Goal: Transaction & Acquisition: Register for event/course

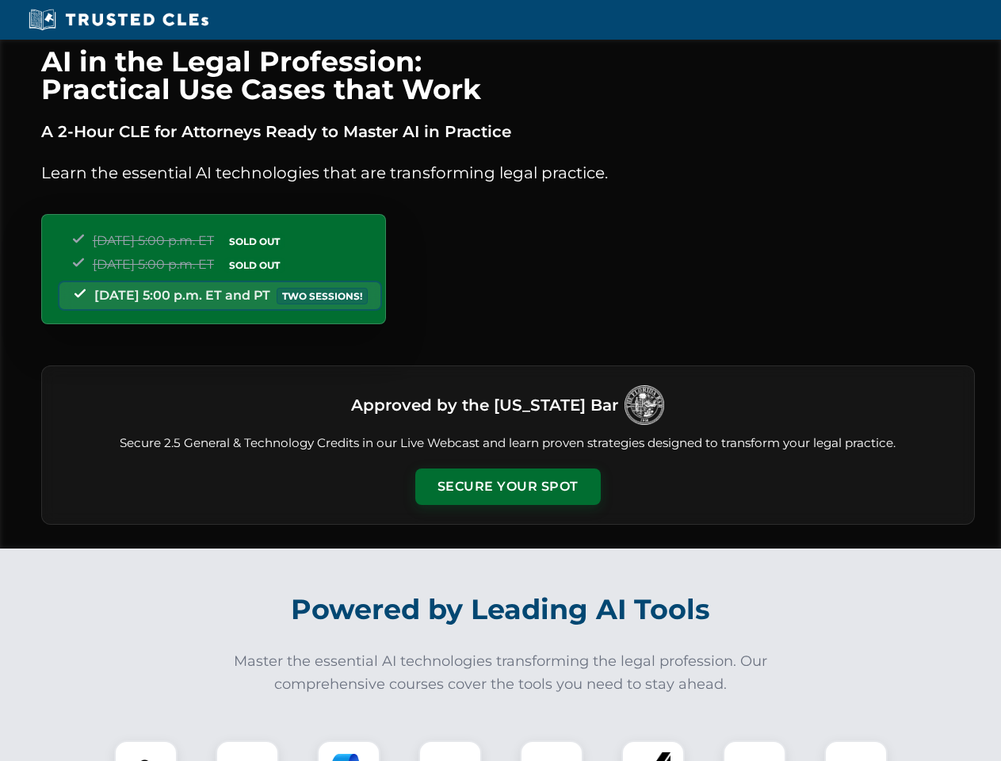
click at [507, 487] on button "Secure Your Spot" at bounding box center [507, 486] width 185 height 36
click at [146, 751] on img at bounding box center [146, 772] width 46 height 46
click at [247, 751] on div at bounding box center [247, 771] width 63 height 63
